Goal: Complete application form: Complete application form

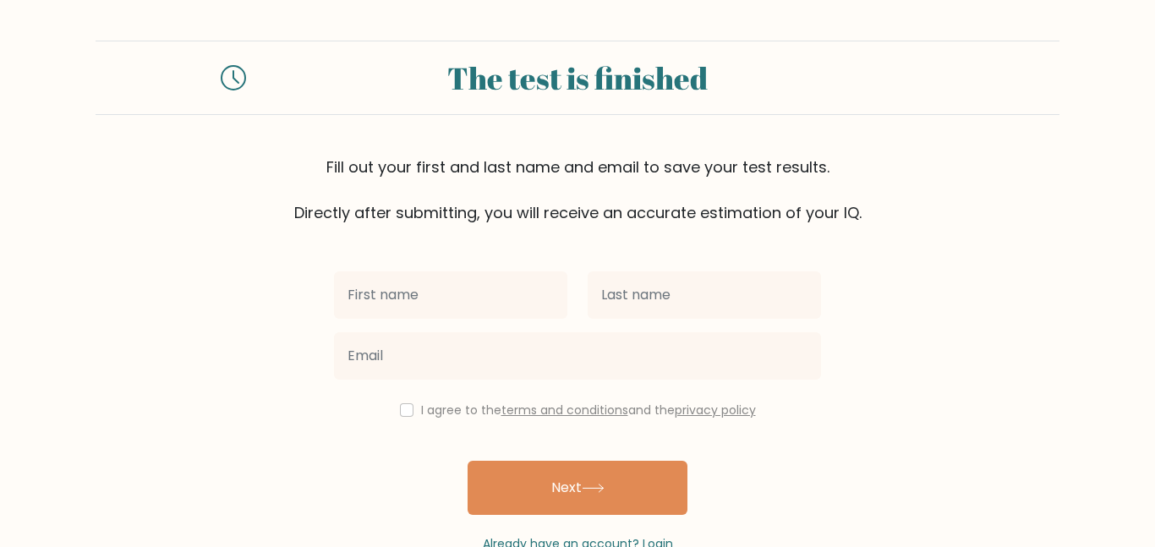
click at [381, 287] on input "text" at bounding box center [450, 294] width 233 height 47
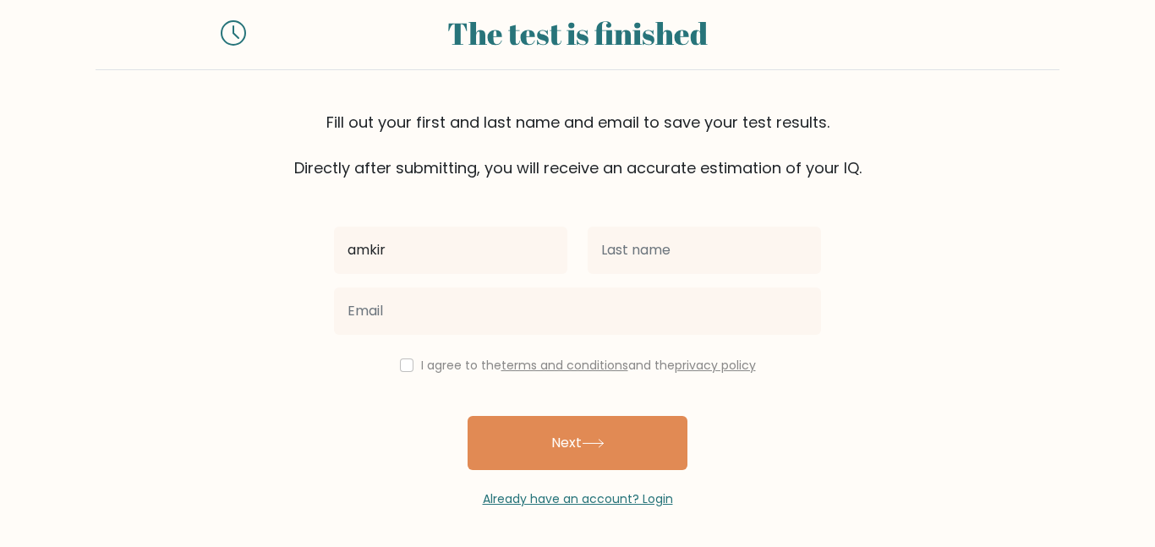
scroll to position [47, 0]
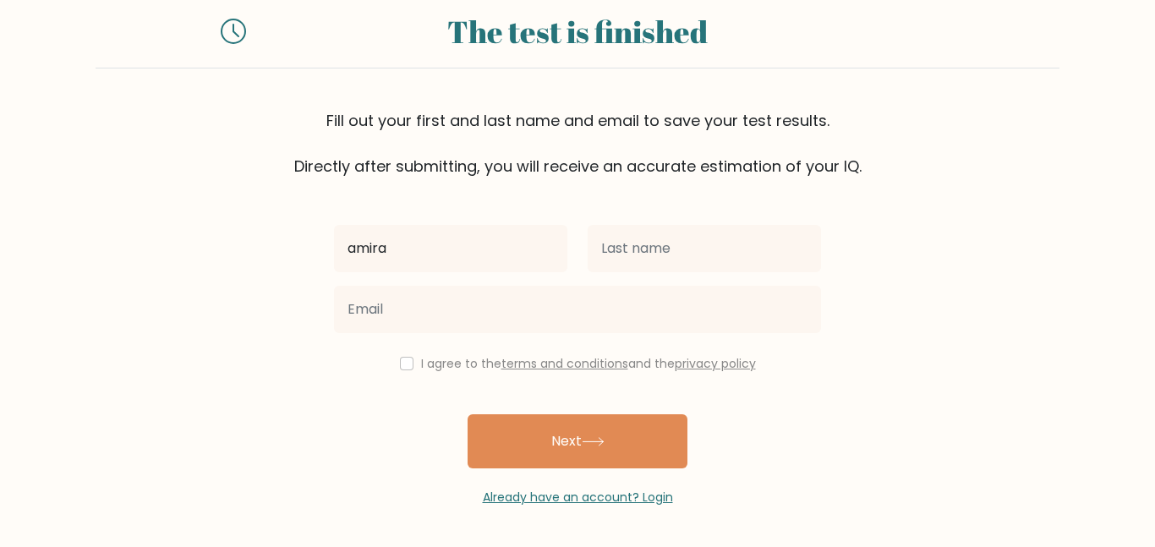
type input "amira"
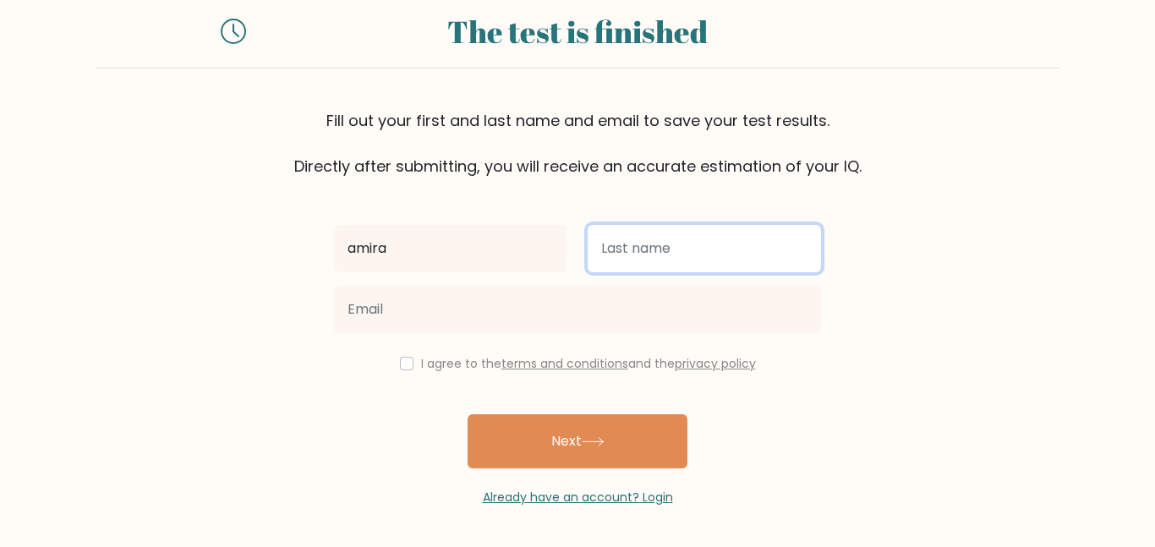
click at [672, 249] on input "text" at bounding box center [704, 248] width 233 height 47
type input "amoo"
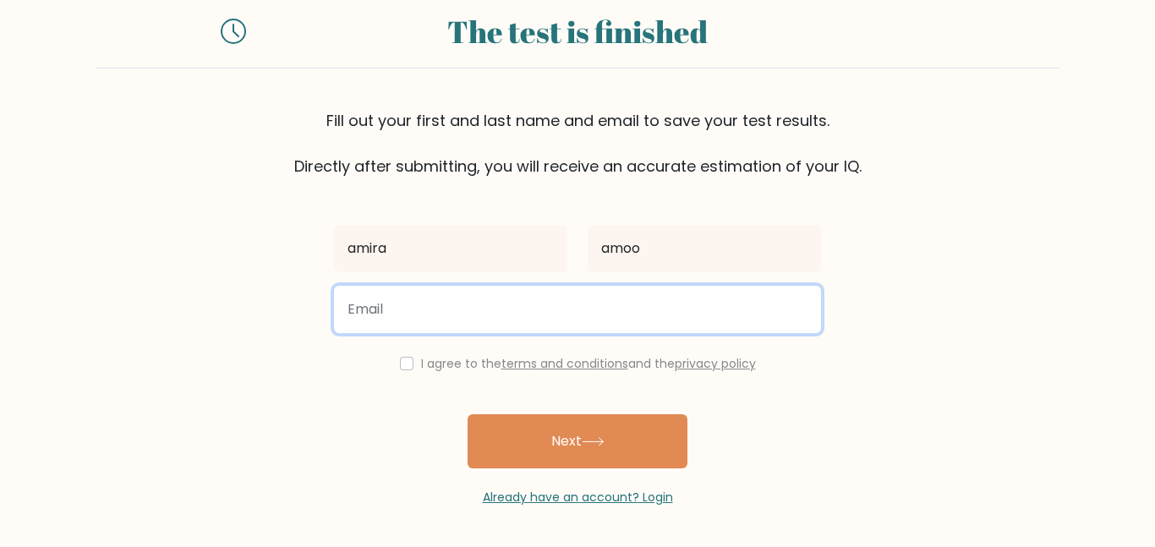
click at [379, 315] on input "email" at bounding box center [577, 309] width 487 height 47
type input "[EMAIL_ADDRESS][DOMAIN_NAME]"
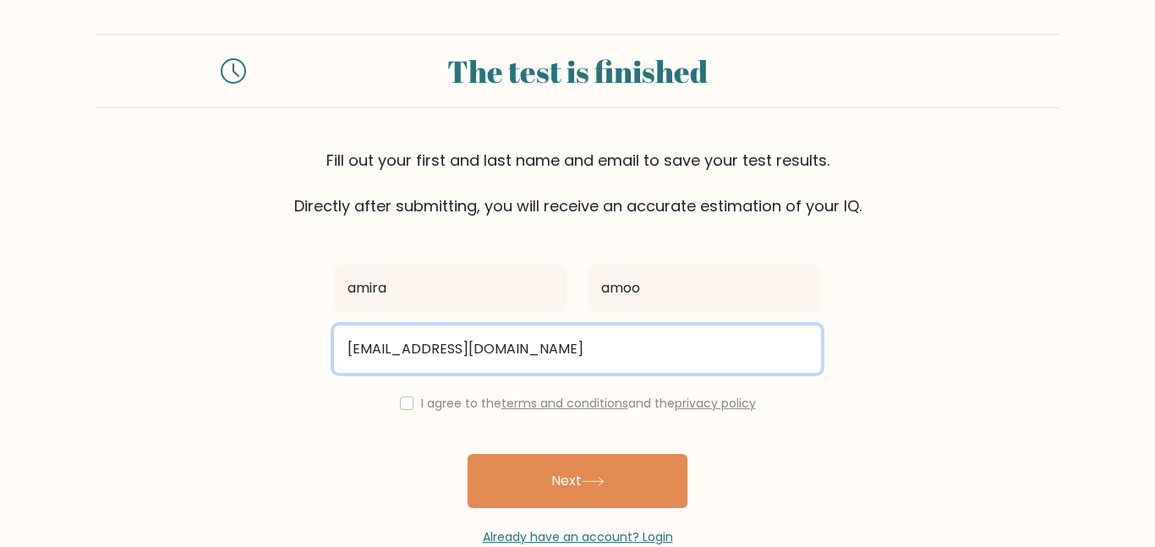
scroll to position [0, 0]
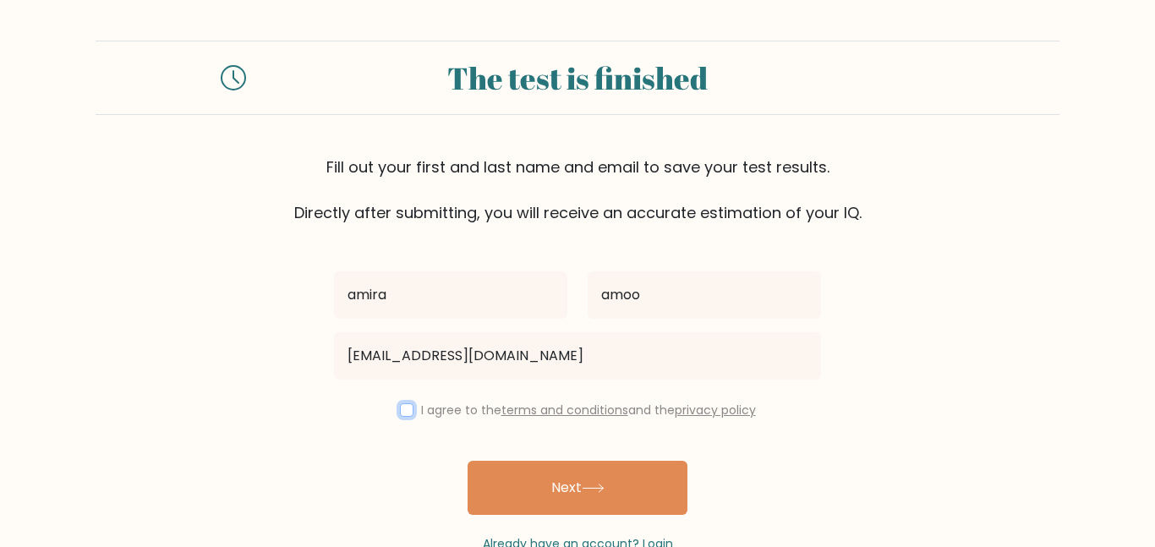
click at [403, 415] on input "checkbox" at bounding box center [407, 410] width 14 height 14
checkbox input "true"
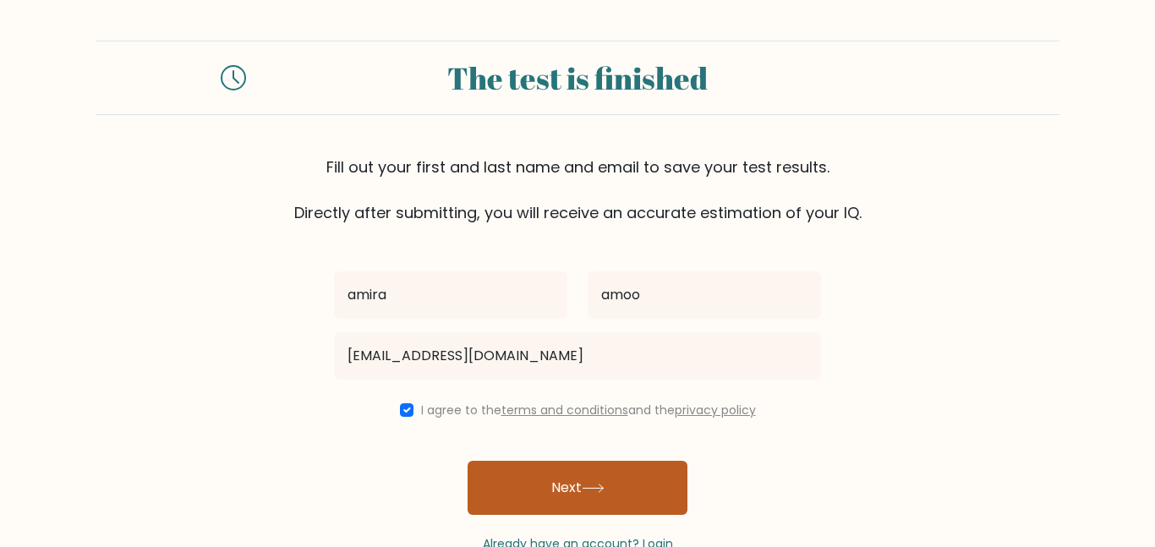
click at [593, 503] on button "Next" at bounding box center [578, 488] width 220 height 54
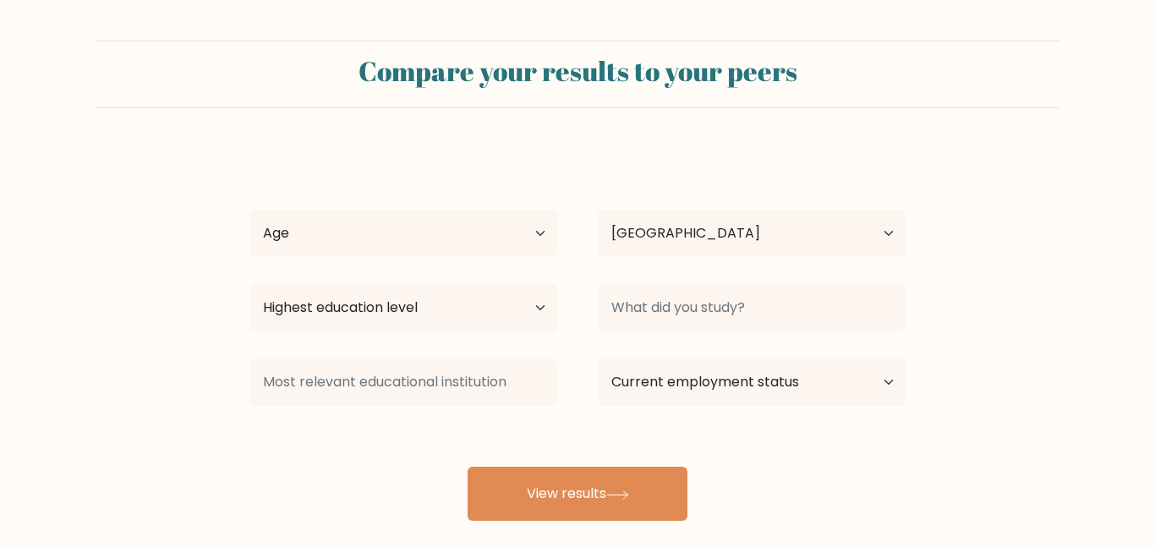
select select "US"
click at [292, 239] on select "Age Under 18 years old 18-24 years old 25-34 years old 35-44 years old 45-54 ye…" at bounding box center [403, 233] width 308 height 47
select select "min_18"
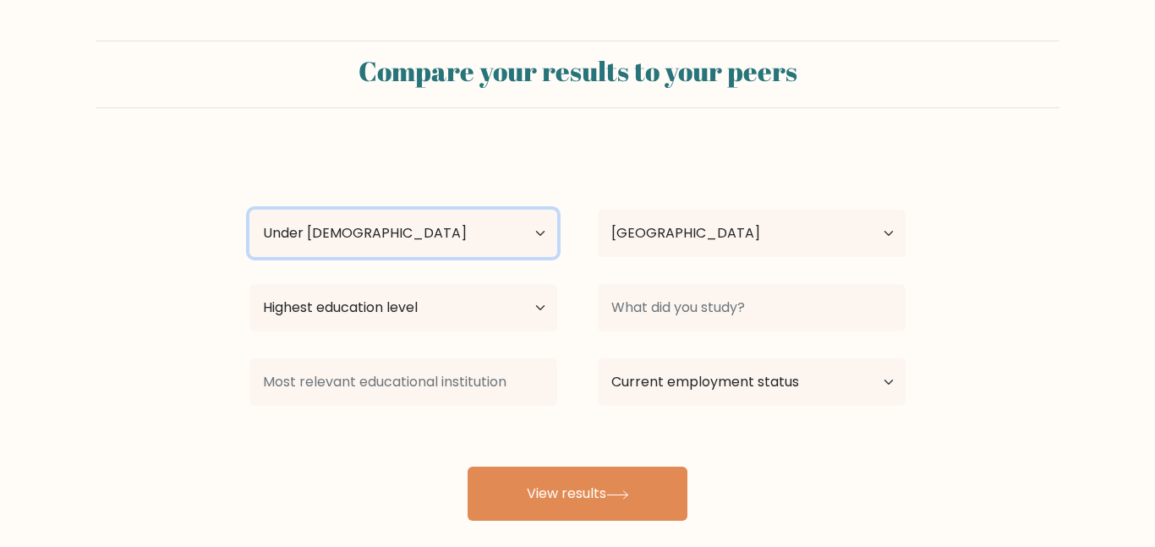
click at [249, 210] on select "Age Under 18 years old 18-24 years old 25-34 years old 35-44 years old 45-54 ye…" at bounding box center [403, 233] width 308 height 47
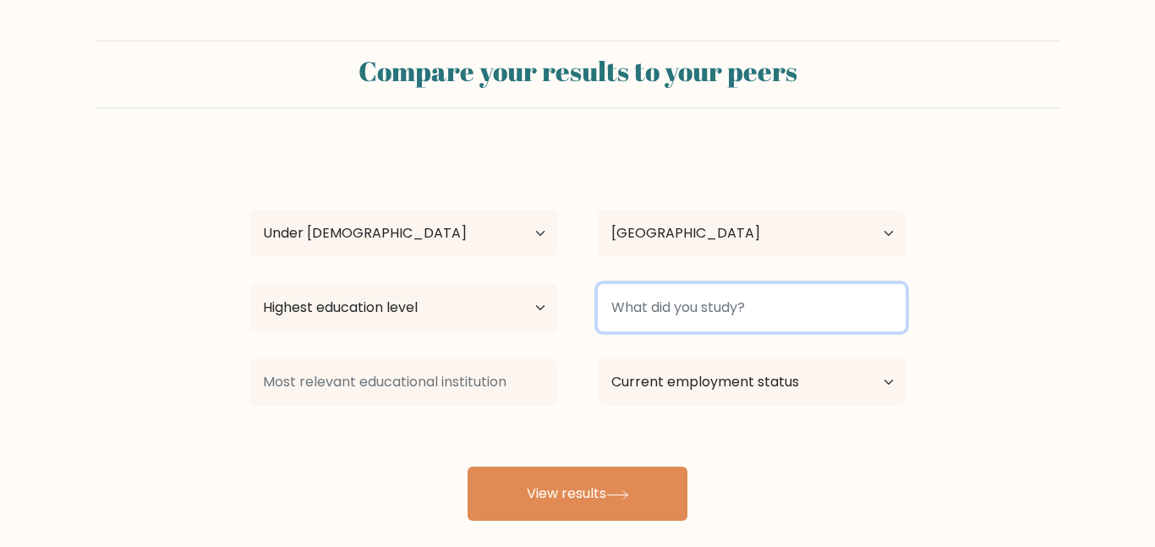
click at [759, 315] on input at bounding box center [752, 307] width 308 height 47
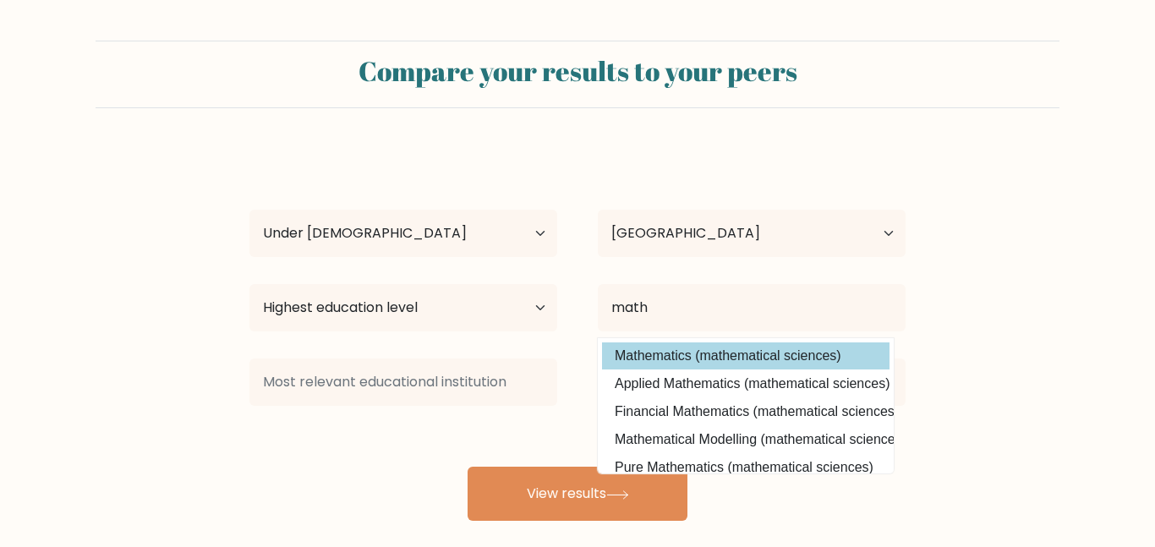
click at [788, 358] on option "Mathematics (mathematical sciences)" at bounding box center [746, 356] width 288 height 27
type input "Mathematics"
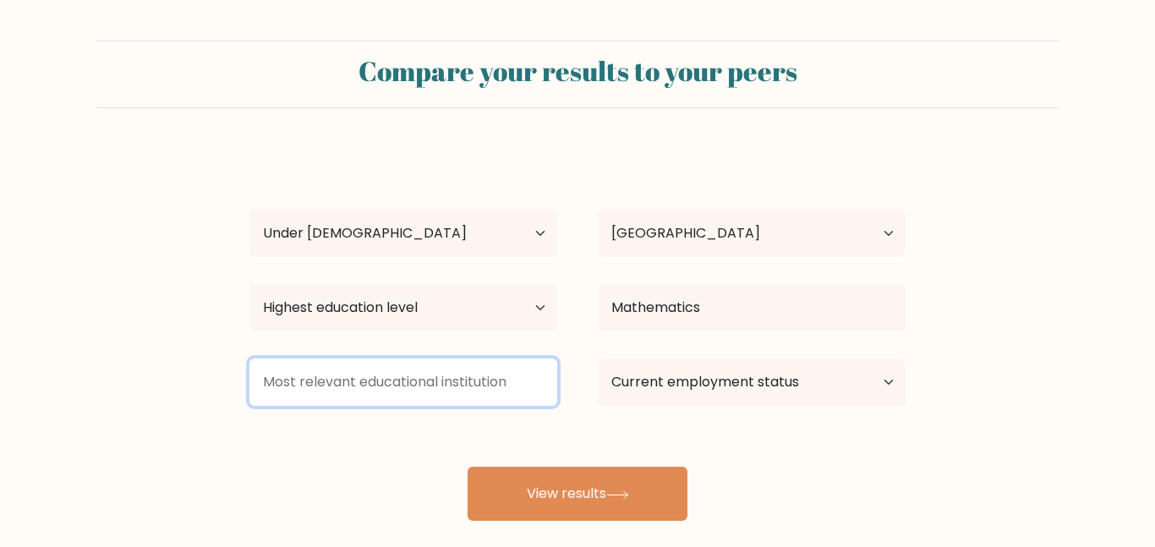
click at [282, 382] on input at bounding box center [403, 382] width 308 height 47
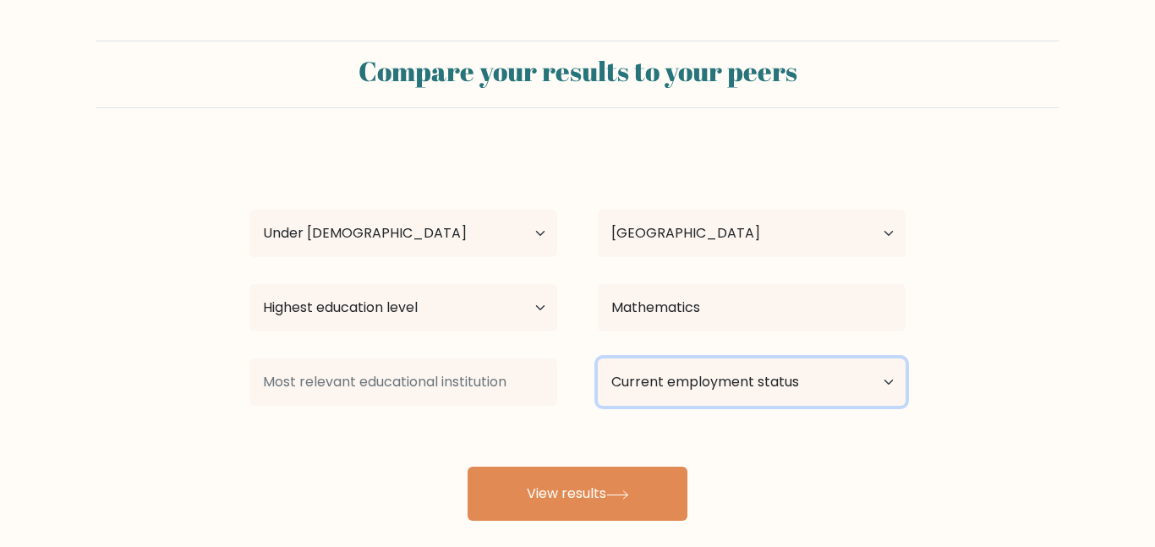
click at [797, 378] on select "Current employment status Employed Student Retired Other / prefer not to answer" at bounding box center [752, 382] width 308 height 47
select select "student"
click at [598, 359] on select "Current employment status Employed Student Retired Other / prefer not to answer" at bounding box center [752, 382] width 308 height 47
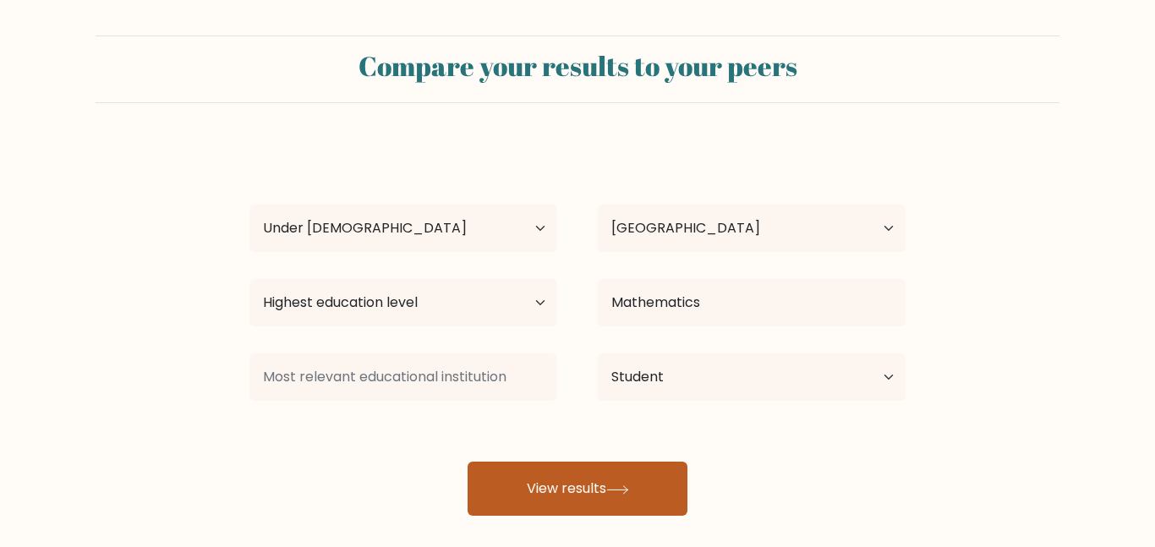
click at [630, 507] on button "View results" at bounding box center [578, 489] width 220 height 54
click at [630, 474] on button "View results" at bounding box center [578, 489] width 220 height 54
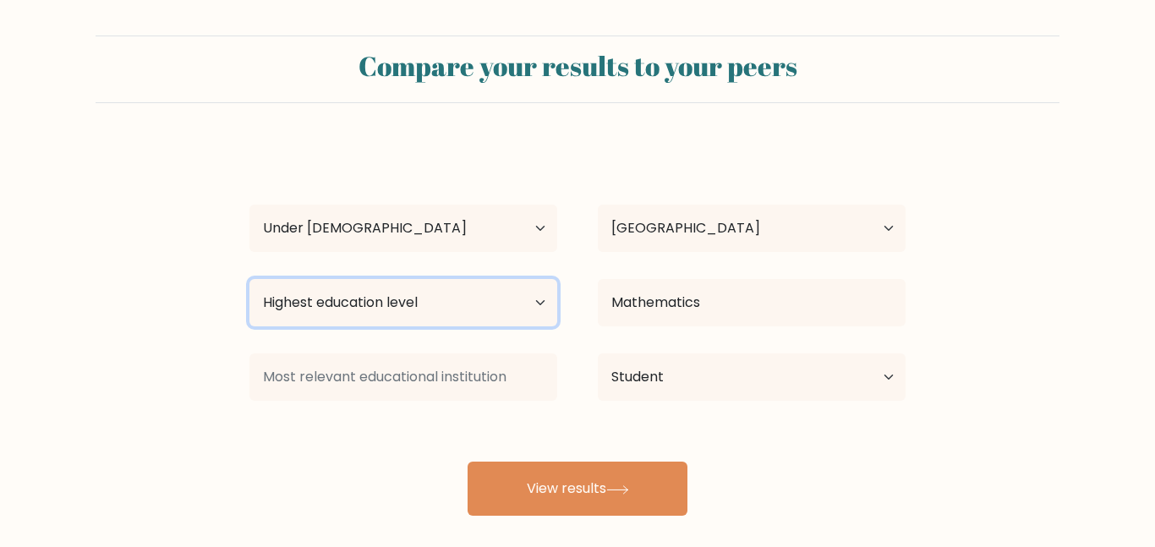
click at [315, 323] on select "Highest education level No schooling Primary Lower Secondary Upper Secondary Oc…" at bounding box center [403, 302] width 308 height 47
select select "lower_secondary"
click at [249, 279] on select "Highest education level No schooling Primary Lower Secondary Upper Secondary Oc…" at bounding box center [403, 302] width 308 height 47
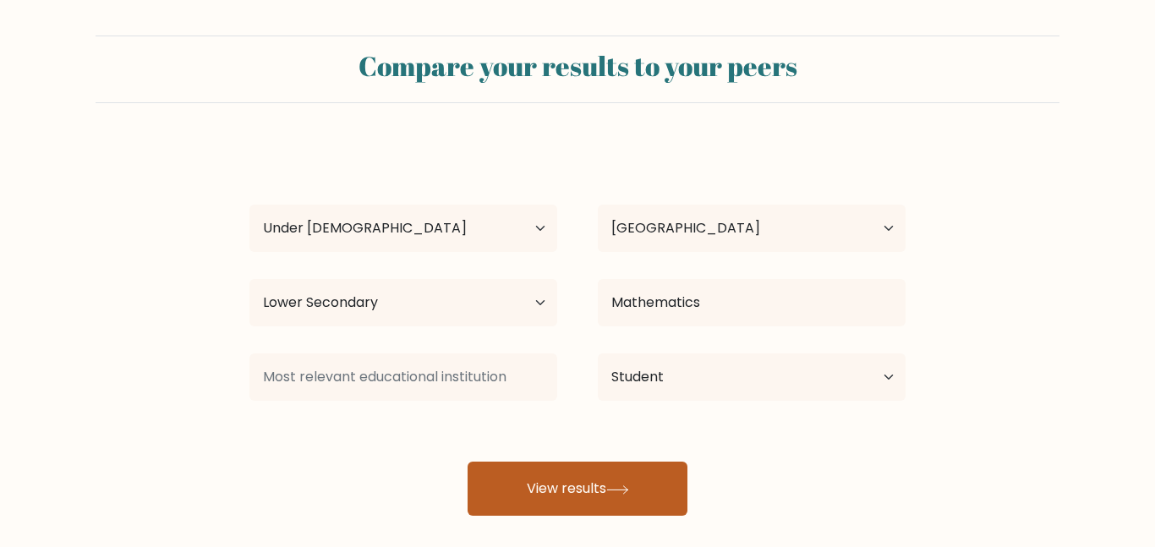
click at [630, 482] on button "View results" at bounding box center [578, 489] width 220 height 54
click at [623, 482] on button "View results" at bounding box center [578, 489] width 220 height 54
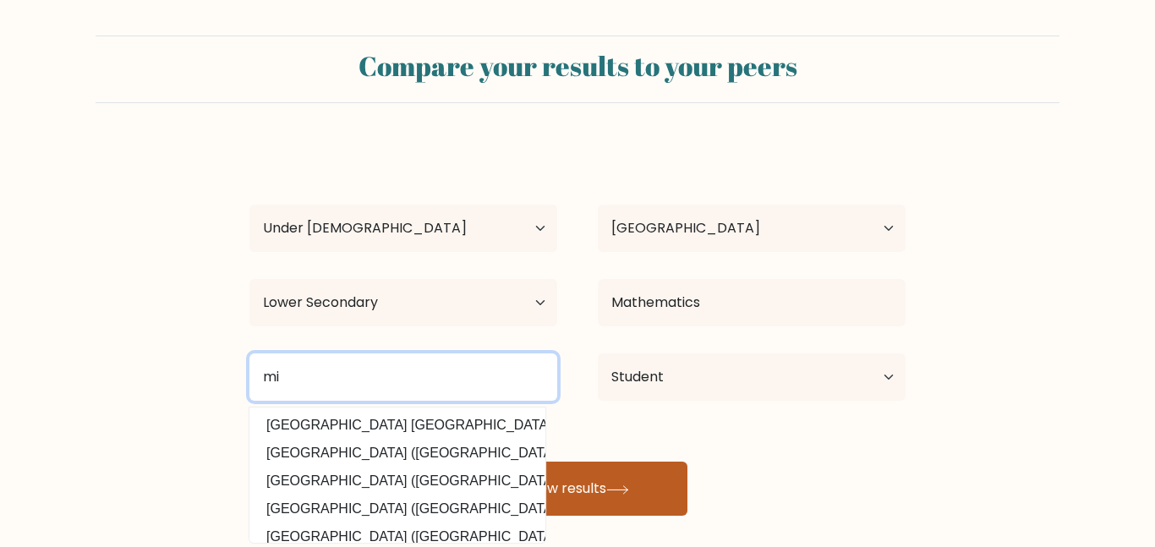
type input "m"
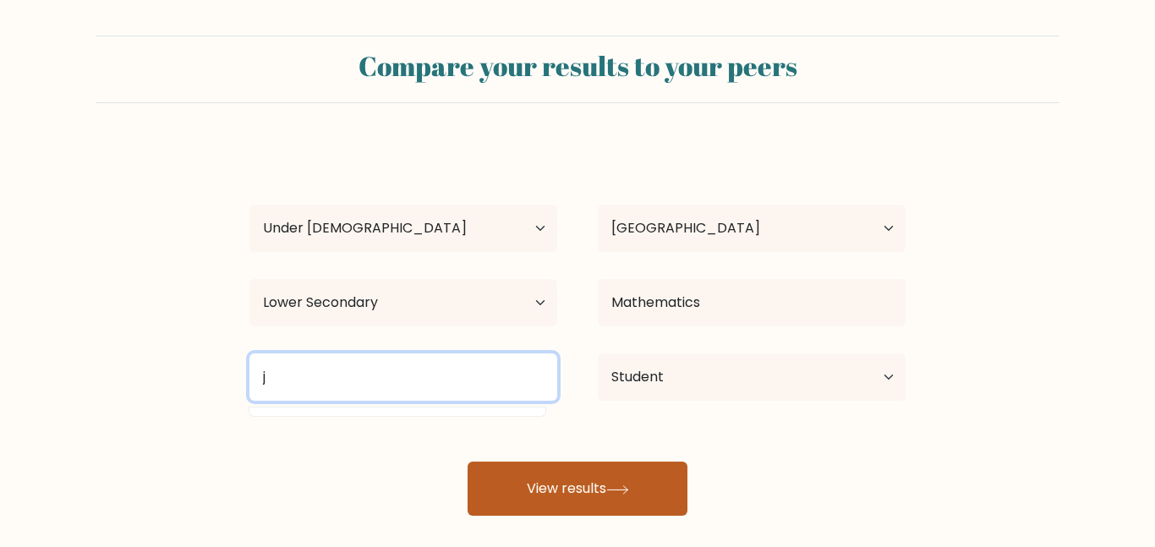
type input "j"
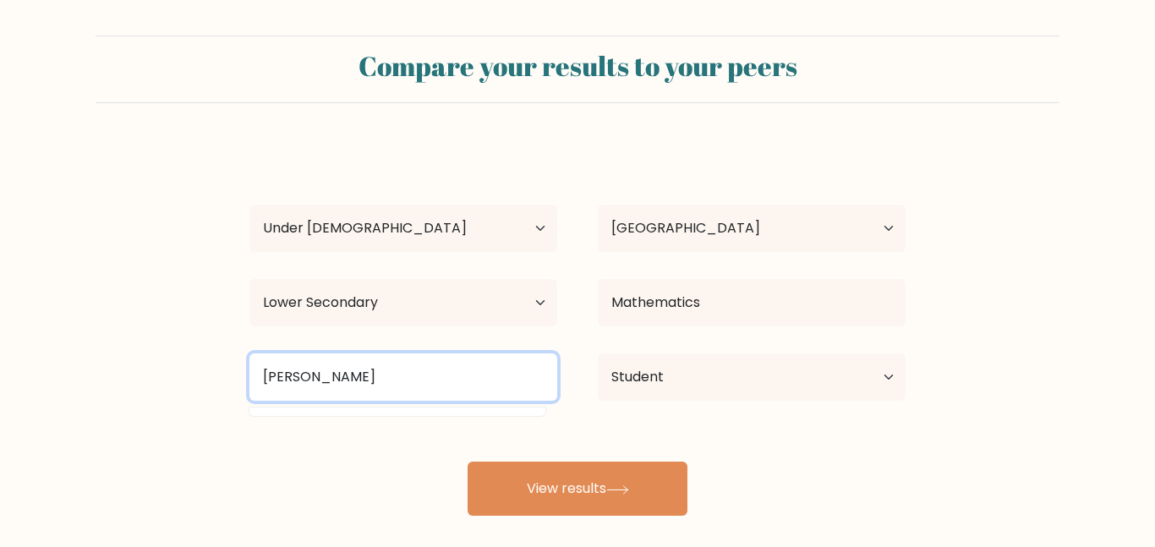
click at [268, 380] on input "J.Grandham" at bounding box center [403, 377] width 308 height 47
click at [349, 375] on input "J.Grandham" at bounding box center [403, 377] width 308 height 47
click at [348, 378] on input "J.GrandhamBrown" at bounding box center [403, 377] width 308 height 47
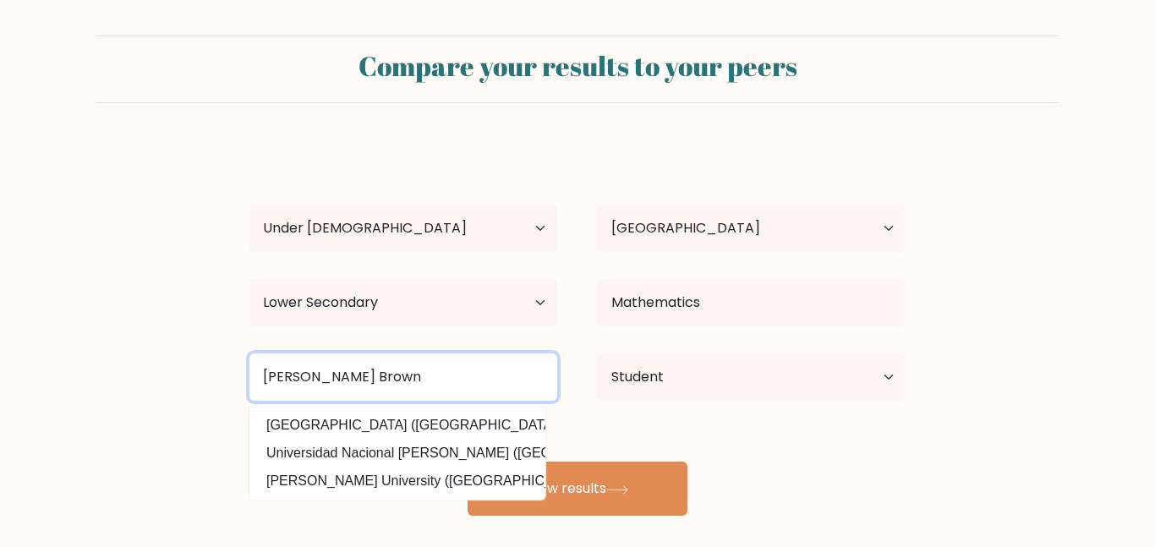
click at [430, 365] on input "J.Grandham Brown" at bounding box center [403, 377] width 308 height 47
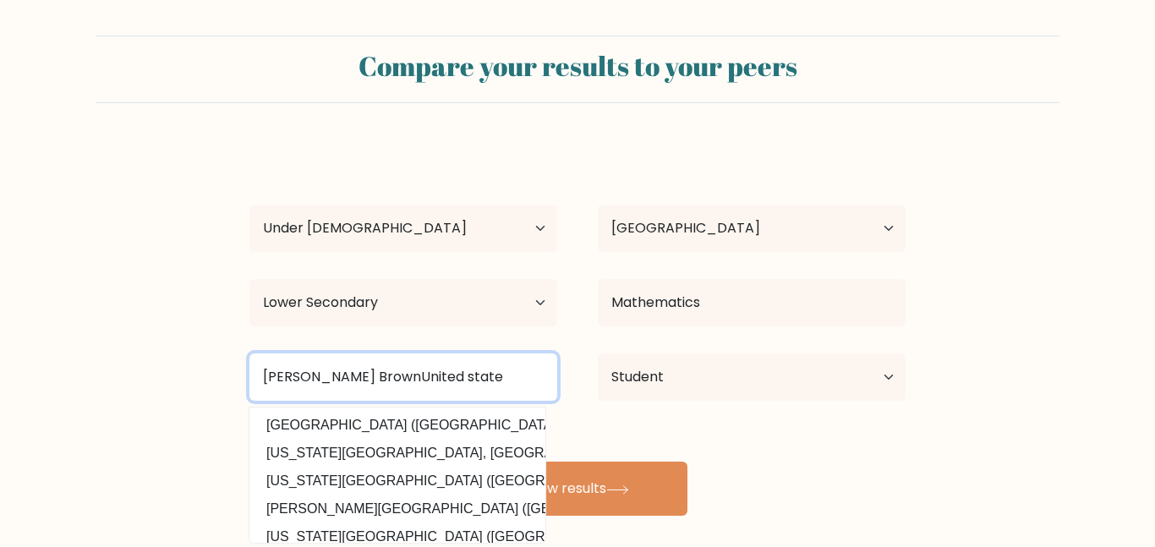
click at [390, 385] on input "J.Grandham BrownUnited state" at bounding box center [403, 377] width 308 height 47
click at [274, 376] on input "J.Grandham Brown United state" at bounding box center [403, 377] width 308 height 47
click at [318, 371] on input "J. Grandham Brown United state" at bounding box center [403, 377] width 308 height 47
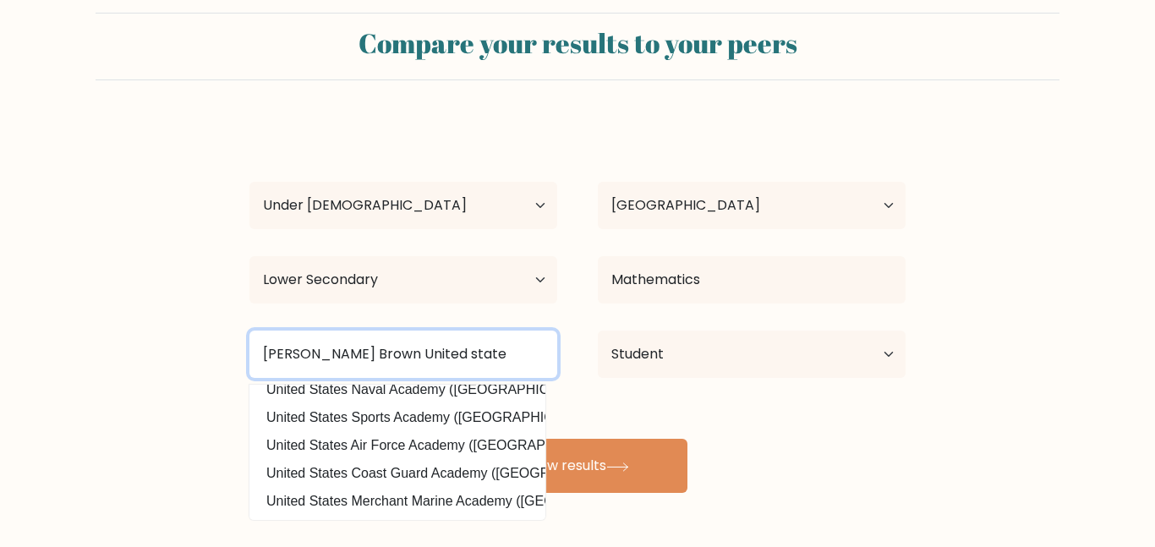
scroll to position [29, 0]
click at [484, 349] on input "J. Grandham Brown United state" at bounding box center [403, 353] width 308 height 47
click at [395, 354] on input "J. Grandham Brown United state" at bounding box center [403, 353] width 308 height 47
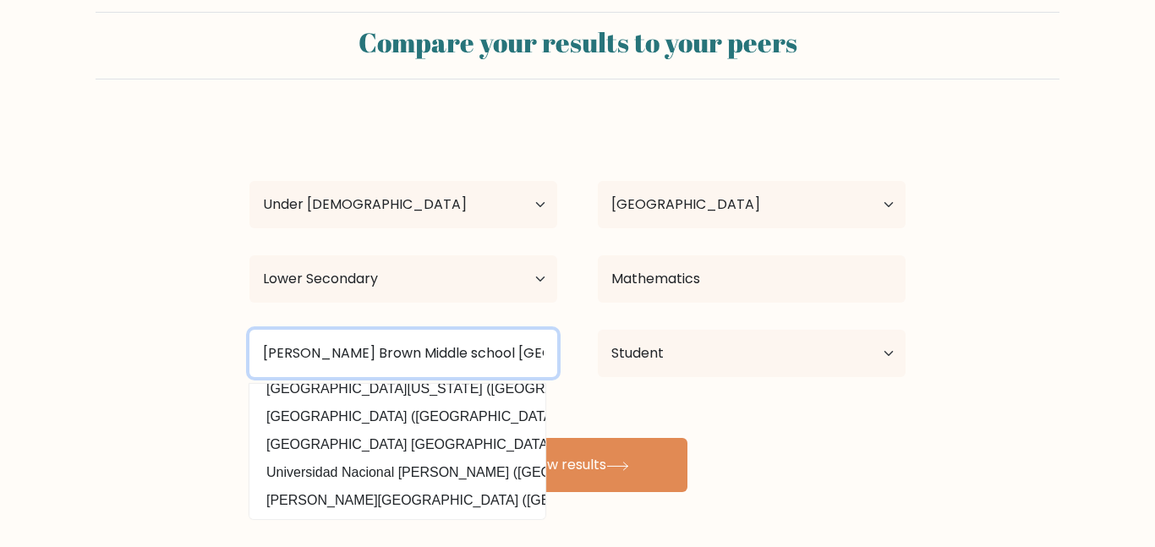
click at [453, 354] on input "J. Grandham Brown Middle school United state" at bounding box center [403, 353] width 308 height 47
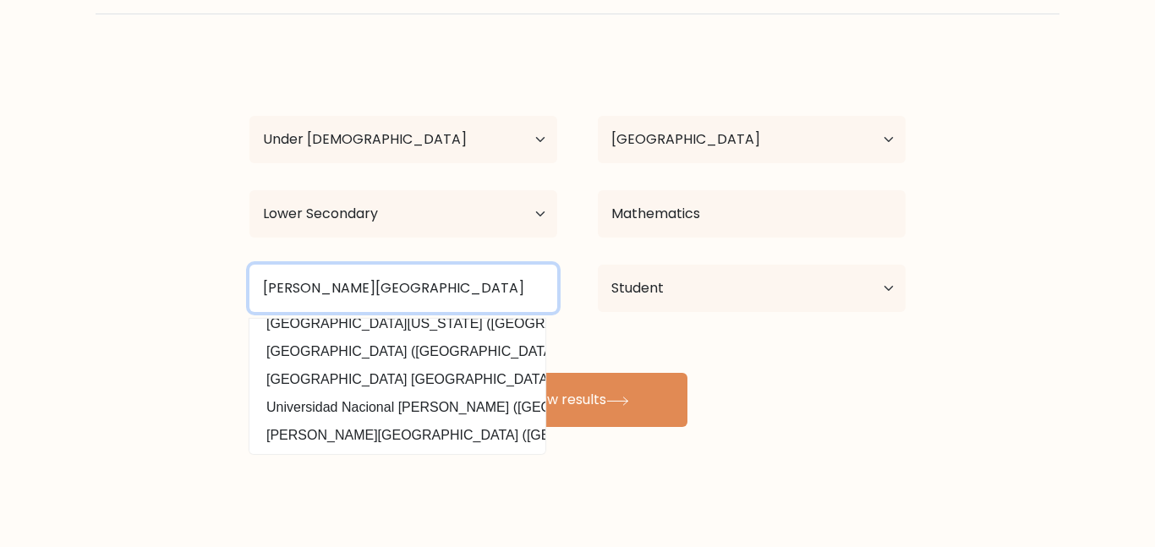
scroll to position [92, 0]
click at [310, 298] on input "J. Grandham Brown Middle School United state" at bounding box center [403, 289] width 308 height 47
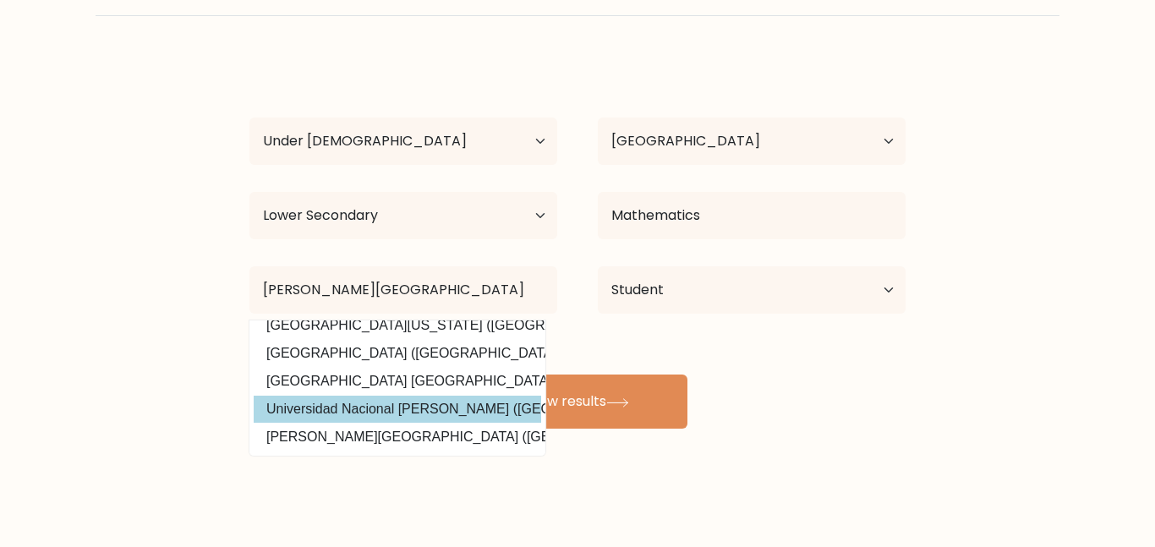
click at [326, 418] on option "Universidad Nacional Guillermo Brown (Argentina)" at bounding box center [398, 409] width 288 height 27
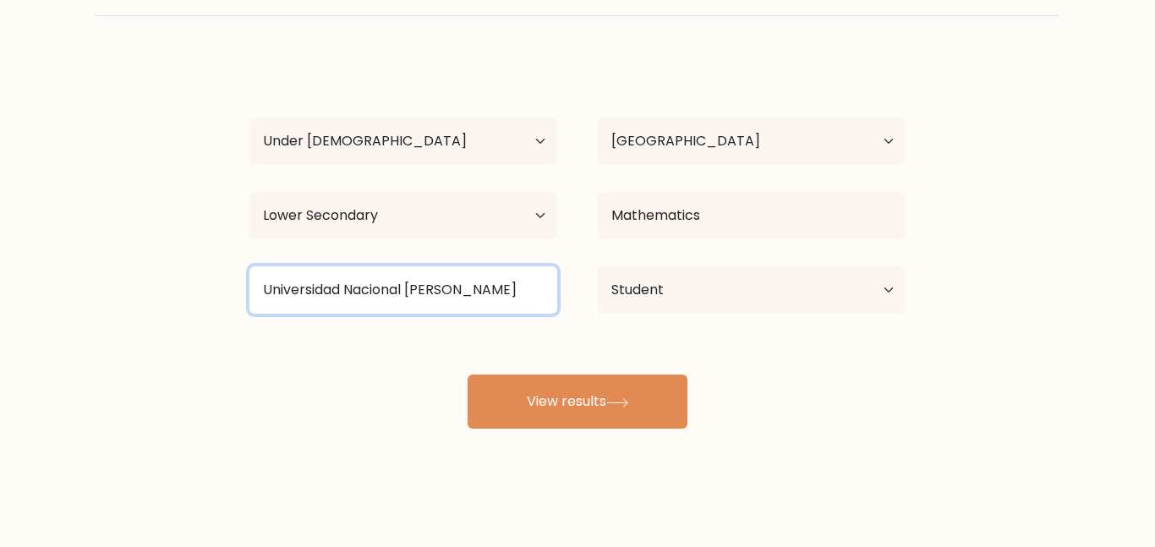
click at [336, 291] on input "Universidad Nacional Guillermo Brown" at bounding box center [403, 289] width 308 height 47
click at [509, 299] on input "Universidad Nacional Guillermo Brown" at bounding box center [403, 289] width 308 height 47
click at [531, 293] on input "Universidad Nacional Guillermo Brown" at bounding box center [403, 289] width 308 height 47
type input "U"
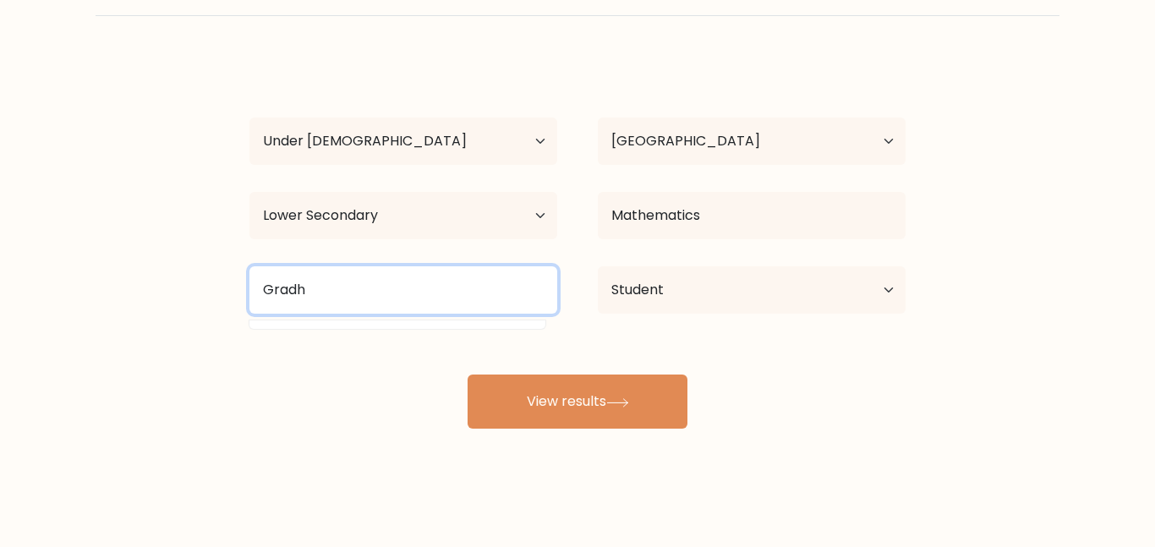
scroll to position [0, 0]
type input "Gradham"
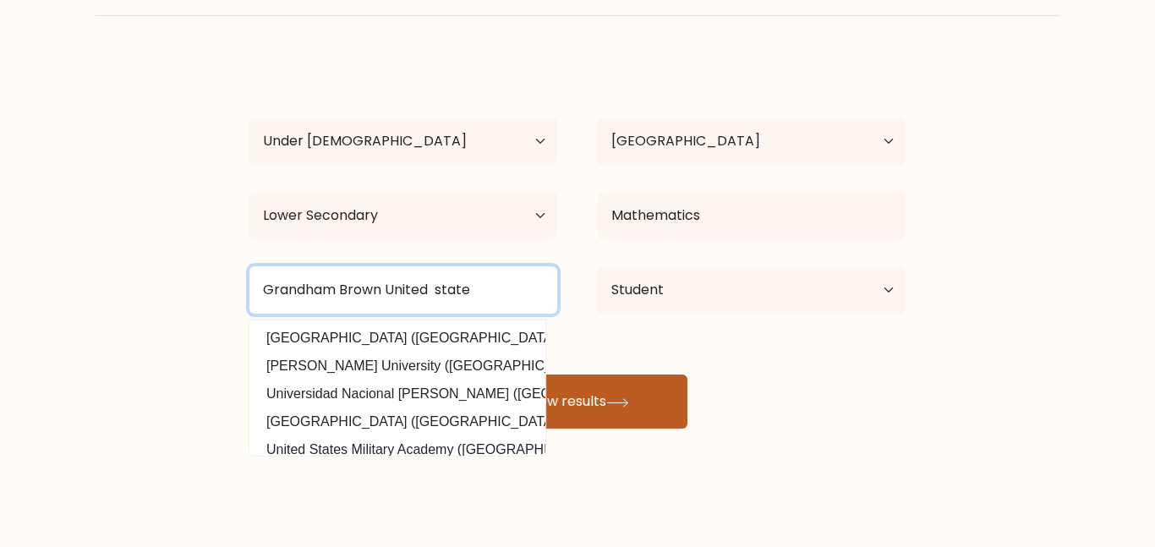
type input "Grandham Brown United state"
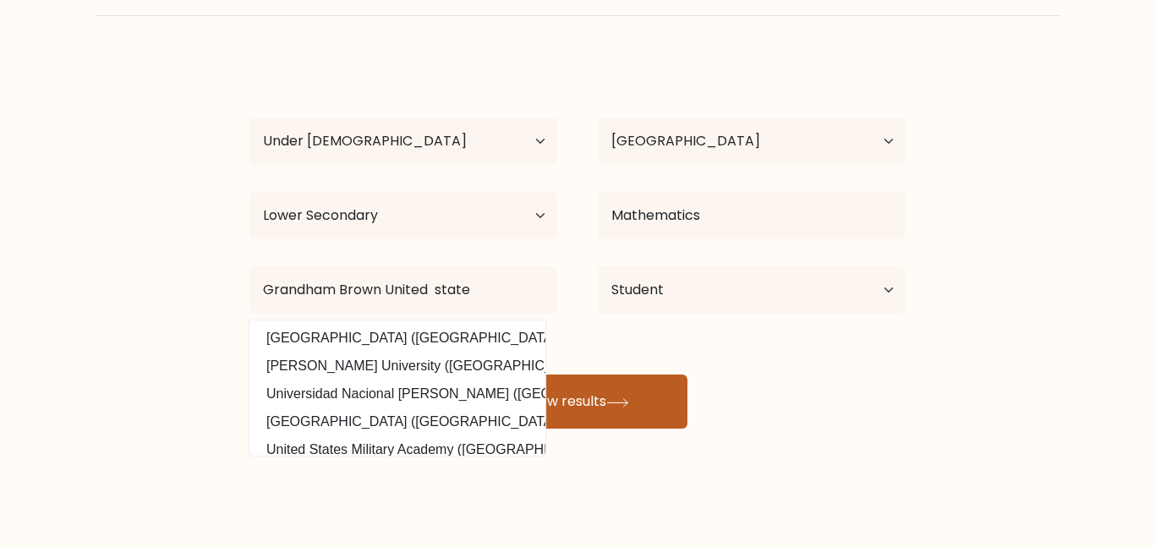
click at [661, 409] on button "View results" at bounding box center [578, 402] width 220 height 54
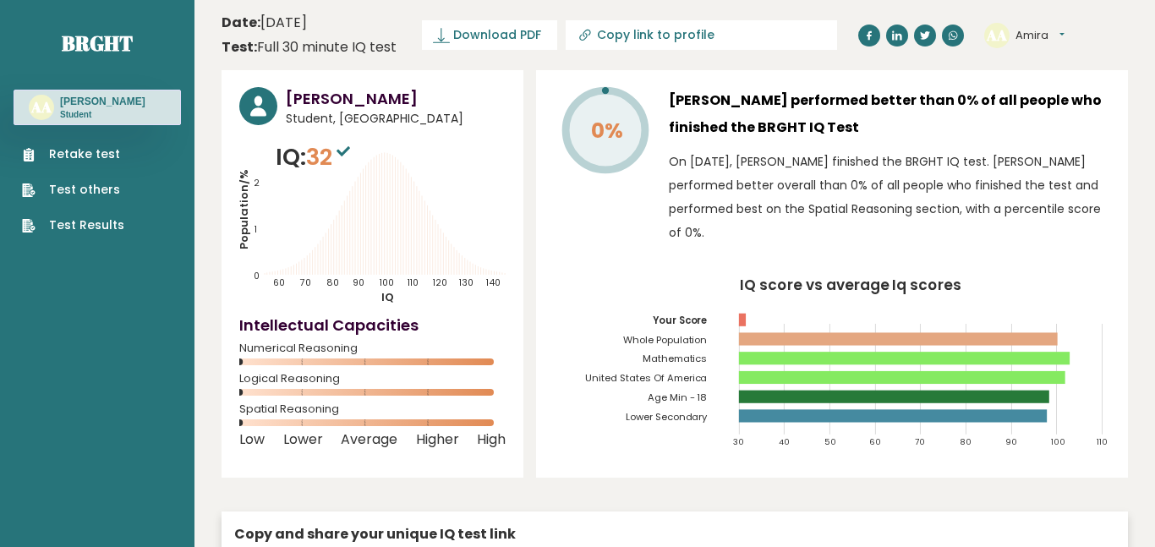
click at [330, 207] on icon "Population/% IQ 0 1 2 60 70 80 90 100 110 120 130 140" at bounding box center [372, 222] width 266 height 165
click at [338, 144] on sup at bounding box center [343, 151] width 22 height 24
